Goal: Information Seeking & Learning: Learn about a topic

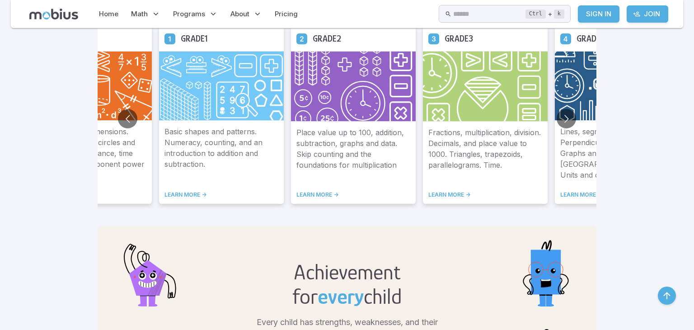
click at [468, 112] on img at bounding box center [485, 86] width 125 height 70
click at [473, 143] on p "Fractions, multiplication, division. Decimals, and place value to 1000. Triangl…" at bounding box center [485, 153] width 114 height 53
click at [452, 67] on img at bounding box center [485, 86] width 125 height 70
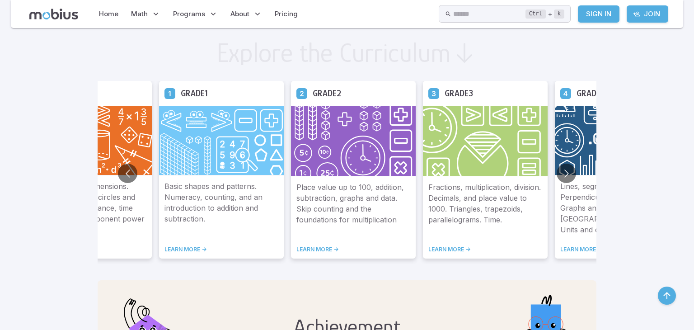
scroll to position [491, 0]
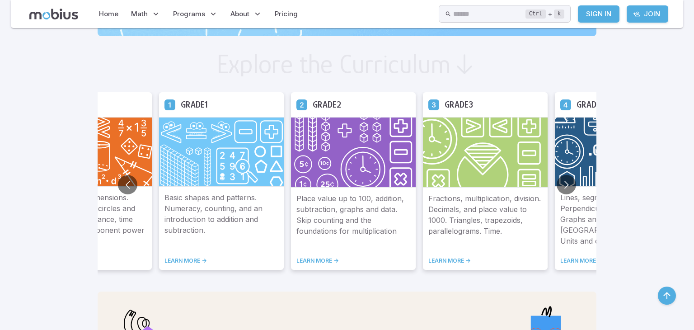
click at [451, 99] on h5 "Grade 3" at bounding box center [459, 105] width 28 height 14
click at [459, 241] on p "Fractions, multiplication, division. Decimals, and place value to 1000. Triangl…" at bounding box center [485, 219] width 114 height 53
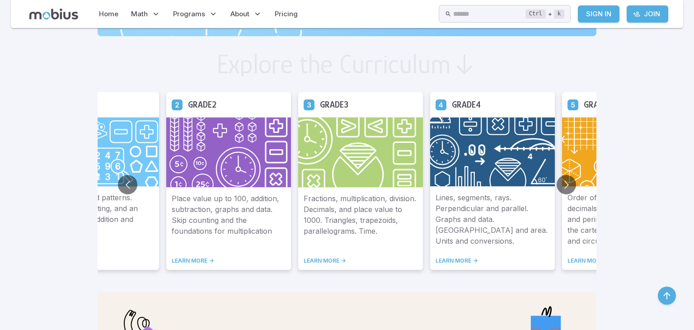
click at [317, 262] on link "LEARN MORE ->" at bounding box center [361, 260] width 114 height 7
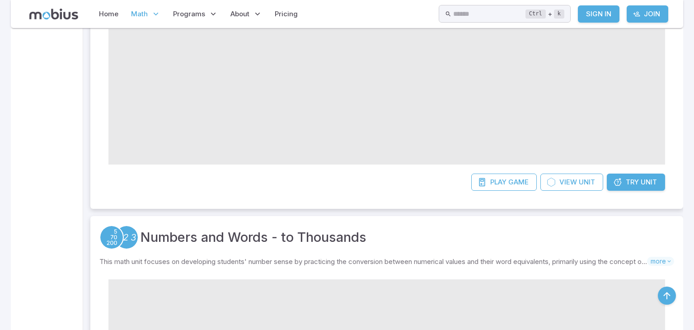
scroll to position [231, 0]
click at [629, 189] on link "Try Unit" at bounding box center [636, 183] width 58 height 17
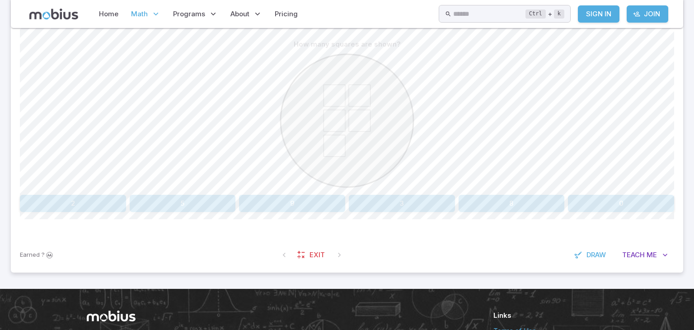
scroll to position [229, 0]
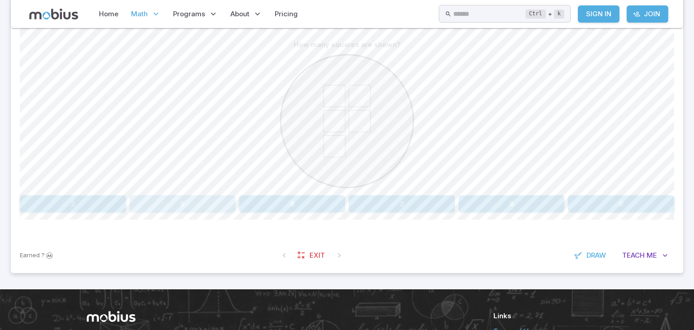
click at [211, 199] on button "5" at bounding box center [183, 203] width 106 height 17
click at [314, 262] on link "Exit" at bounding box center [311, 255] width 39 height 17
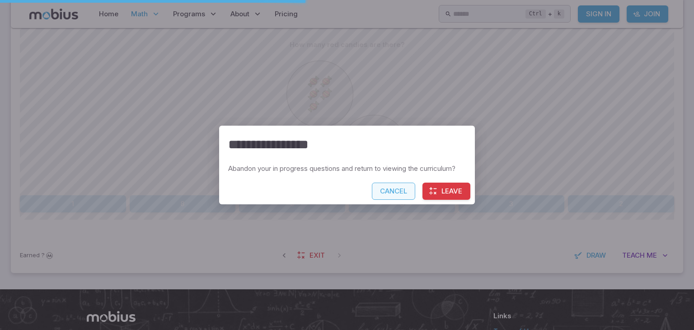
click at [388, 183] on button "Cancel" at bounding box center [393, 190] width 43 height 17
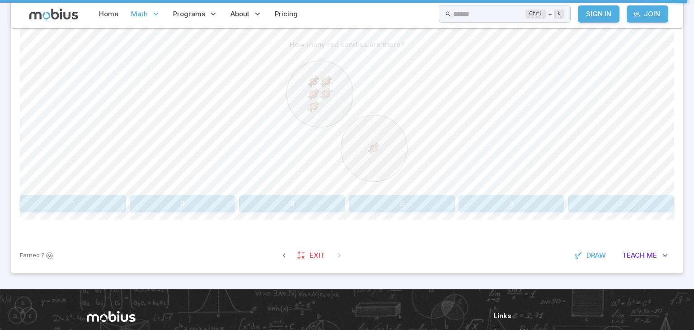
click at [391, 202] on button "6" at bounding box center [402, 203] width 106 height 17
click at [431, 204] on button "11" at bounding box center [402, 203] width 106 height 17
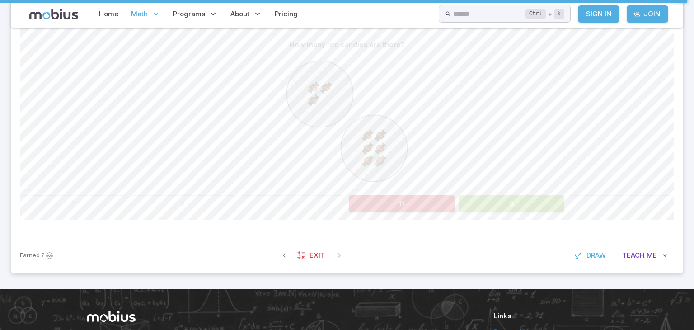
click at [487, 208] on button "9" at bounding box center [512, 203] width 106 height 17
click at [456, 204] on div "7 6 5 11 9 12" at bounding box center [347, 203] width 654 height 17
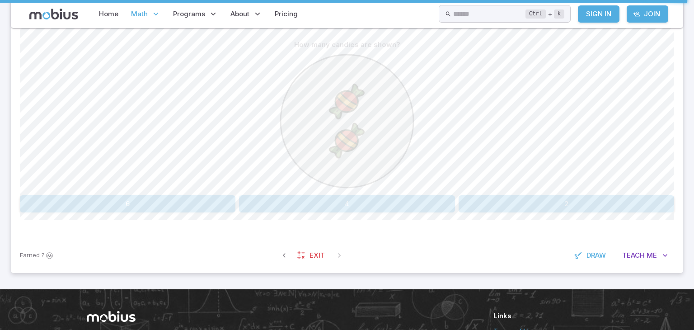
click at [549, 192] on div "How many candies are shown? 6 4 2" at bounding box center [347, 124] width 654 height 176
click at [552, 205] on button "2" at bounding box center [566, 203] width 215 height 17
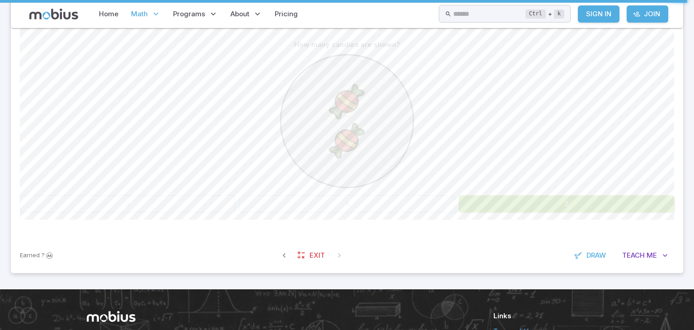
click at [552, 205] on button "2" at bounding box center [566, 203] width 215 height 17
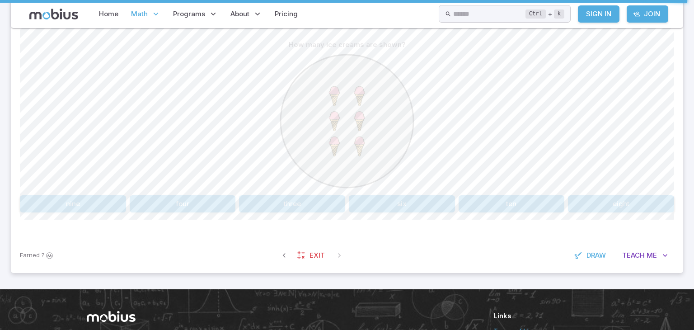
click at [430, 205] on button "six" at bounding box center [402, 203] width 106 height 17
